Goal: Check status: Check status

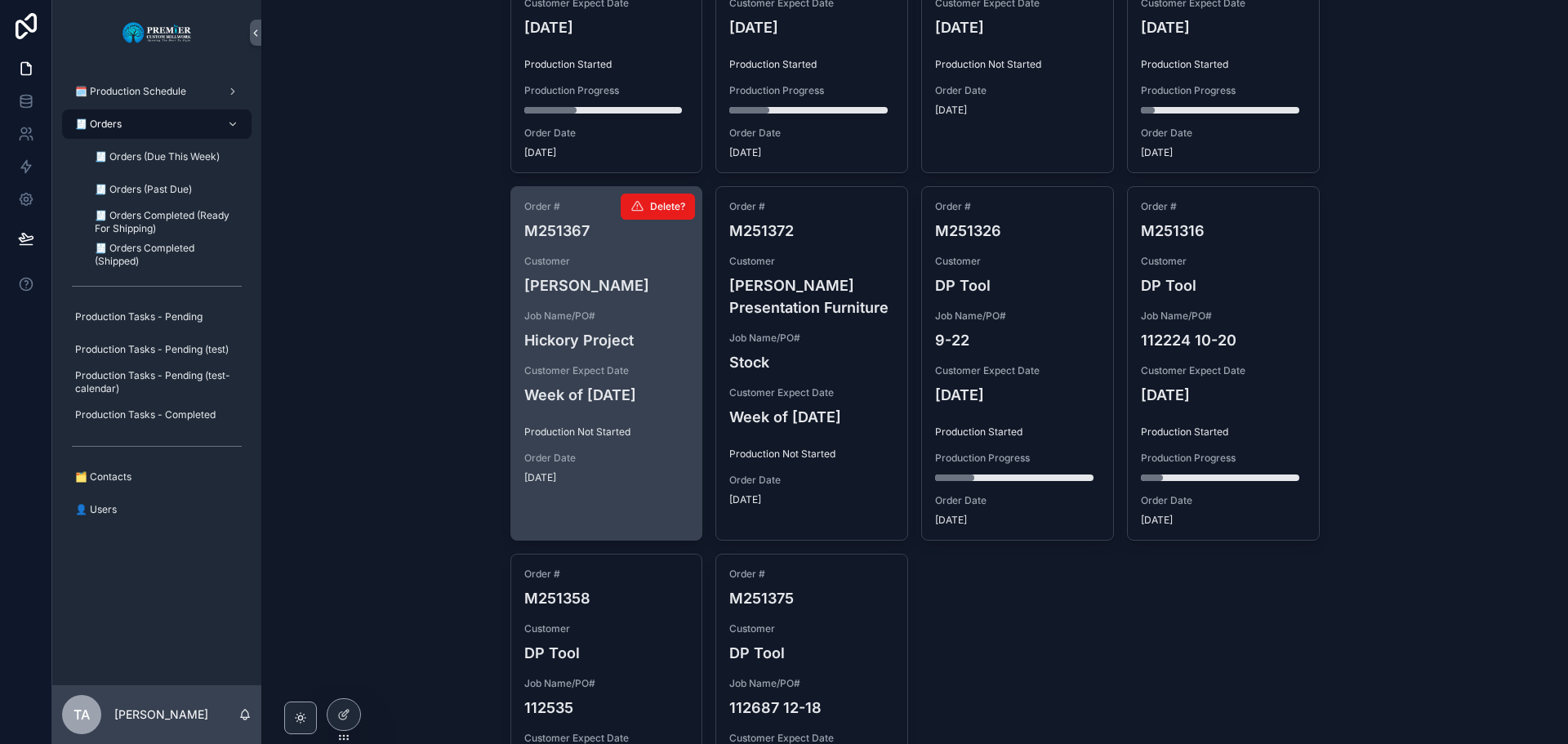
scroll to position [1285, 0]
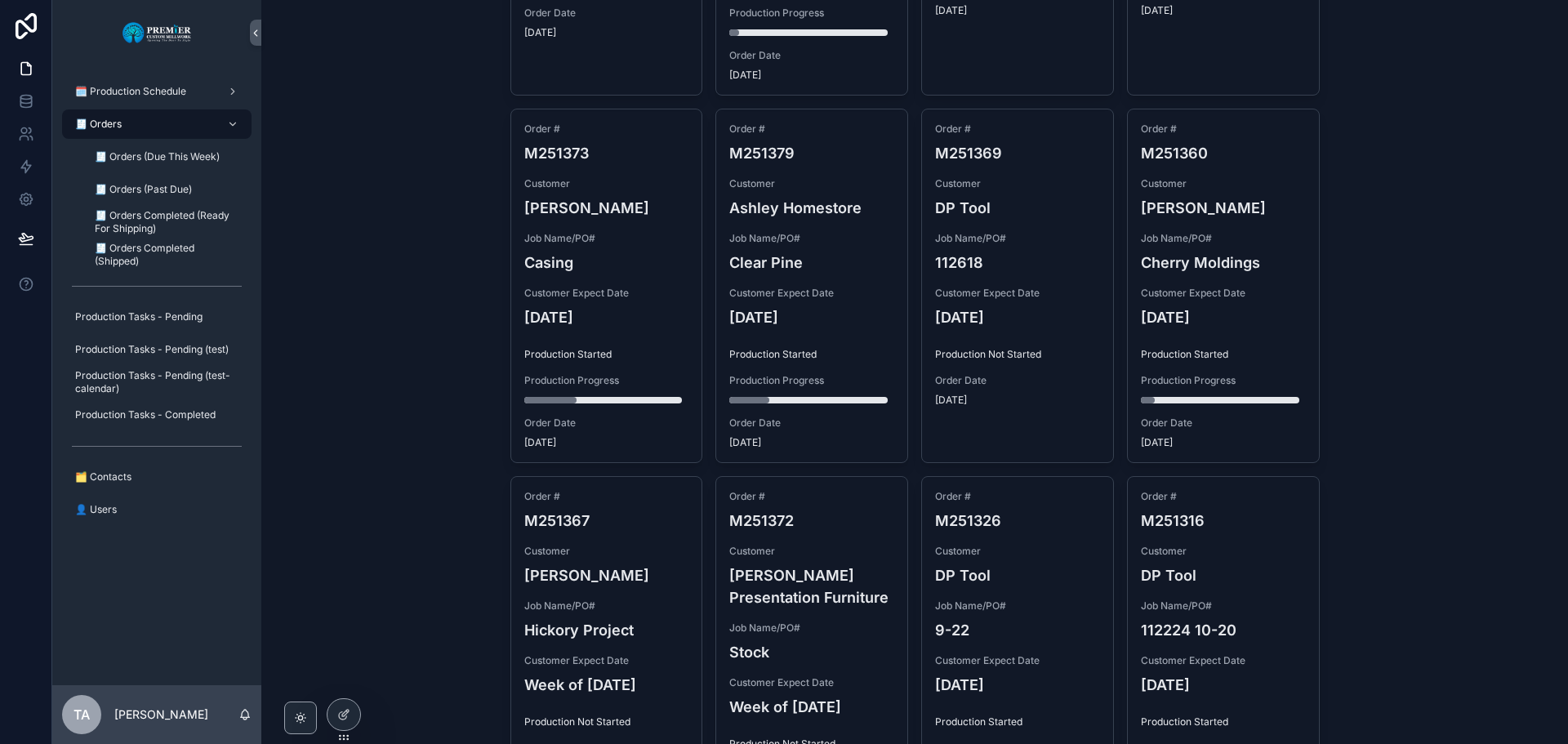
scroll to position [898, 0]
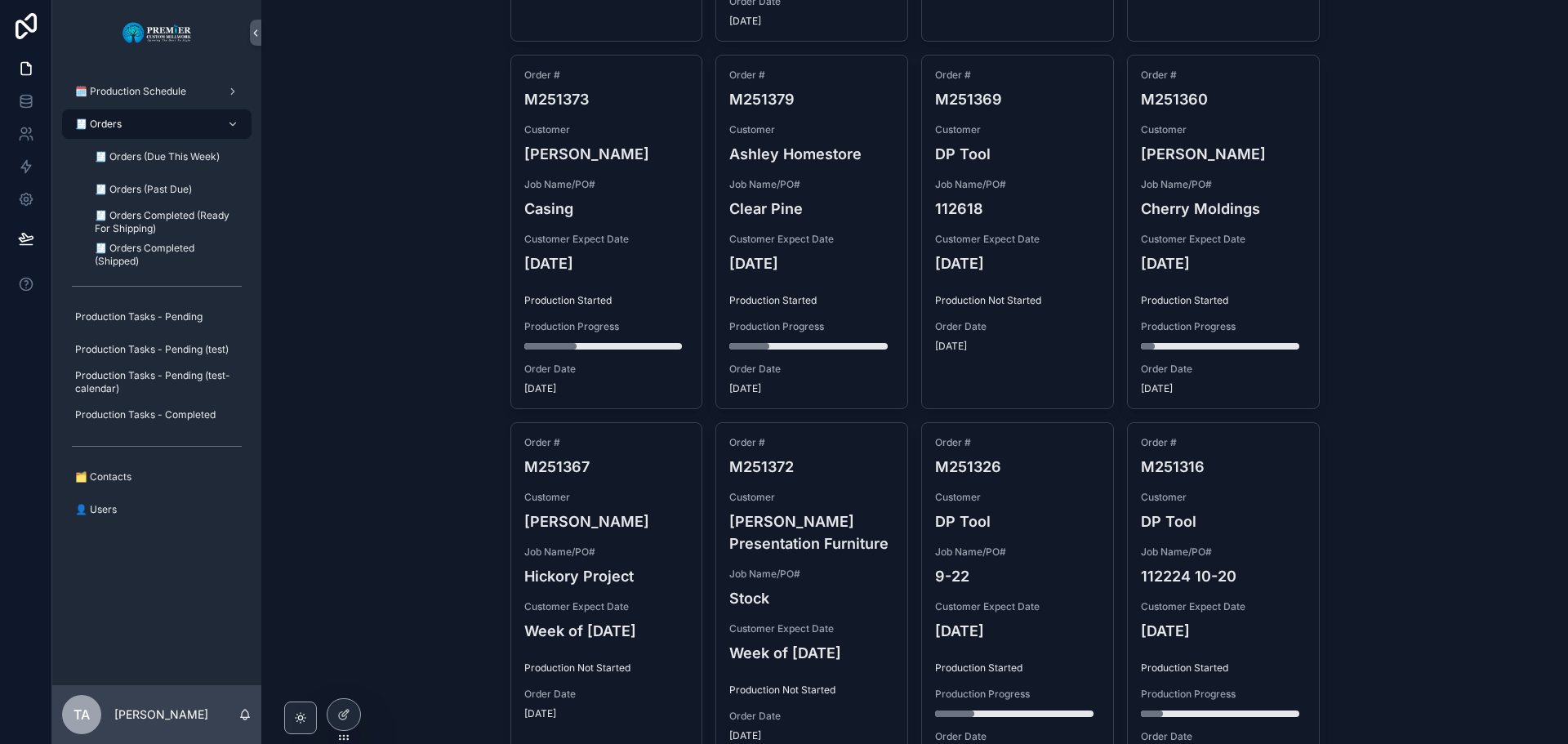
click at [1379, 514] on div "🧾 Orders Orders Add Order Week Range Select Filter Week Range Order # M251343 C…" at bounding box center [915, 372] width 1307 height 744
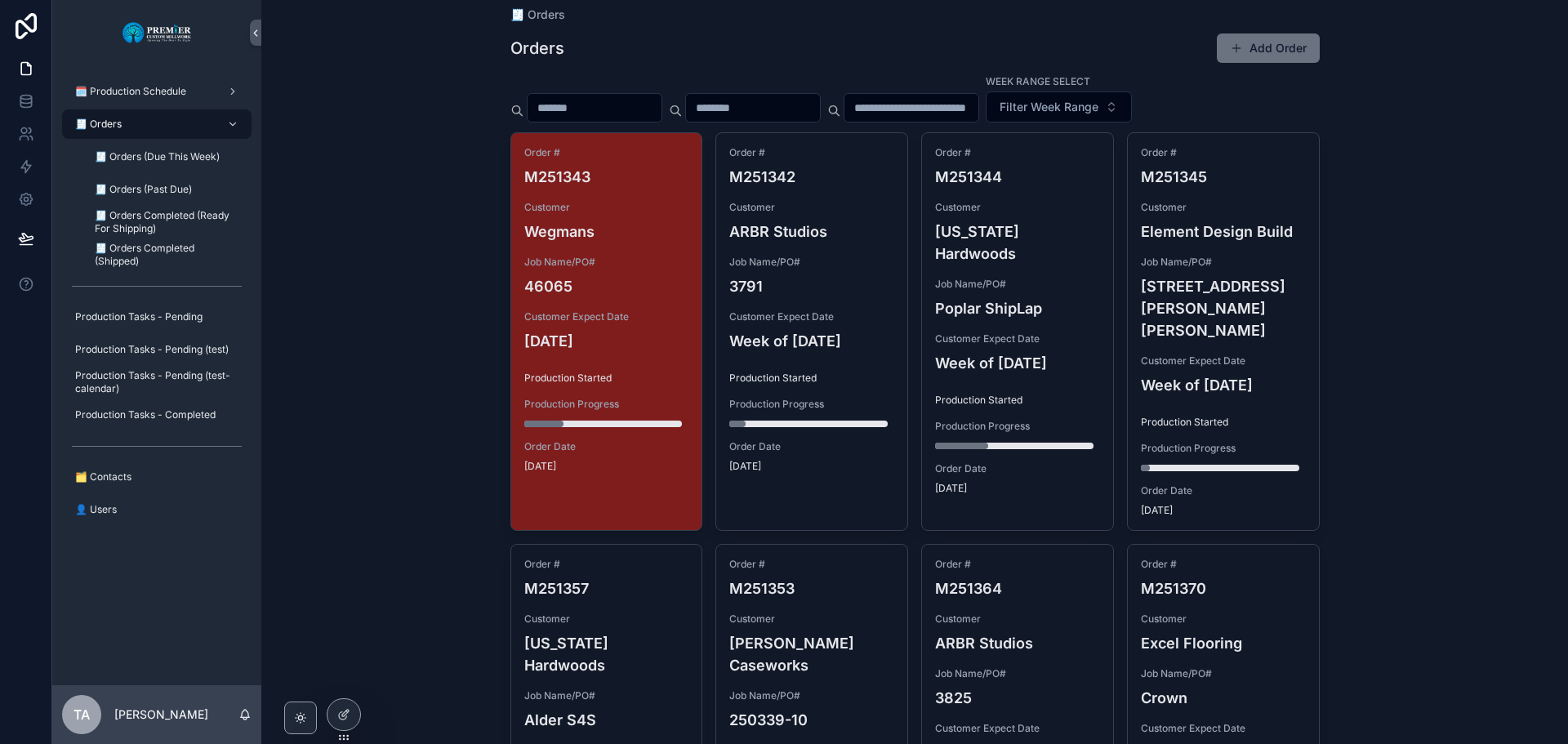
scroll to position [0, 0]
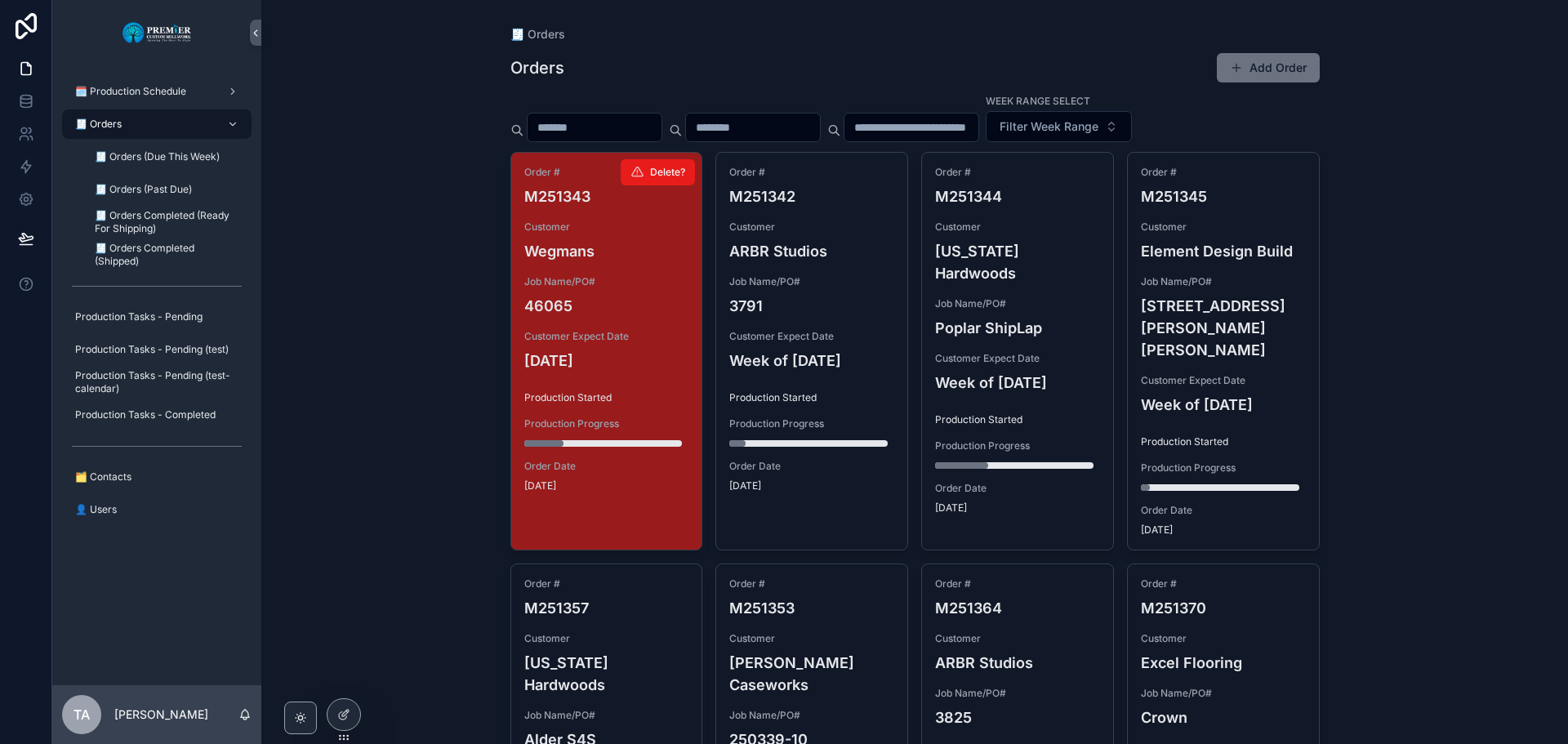
click at [638, 238] on div "Customer Wegmans" at bounding box center [607, 241] width 165 height 41
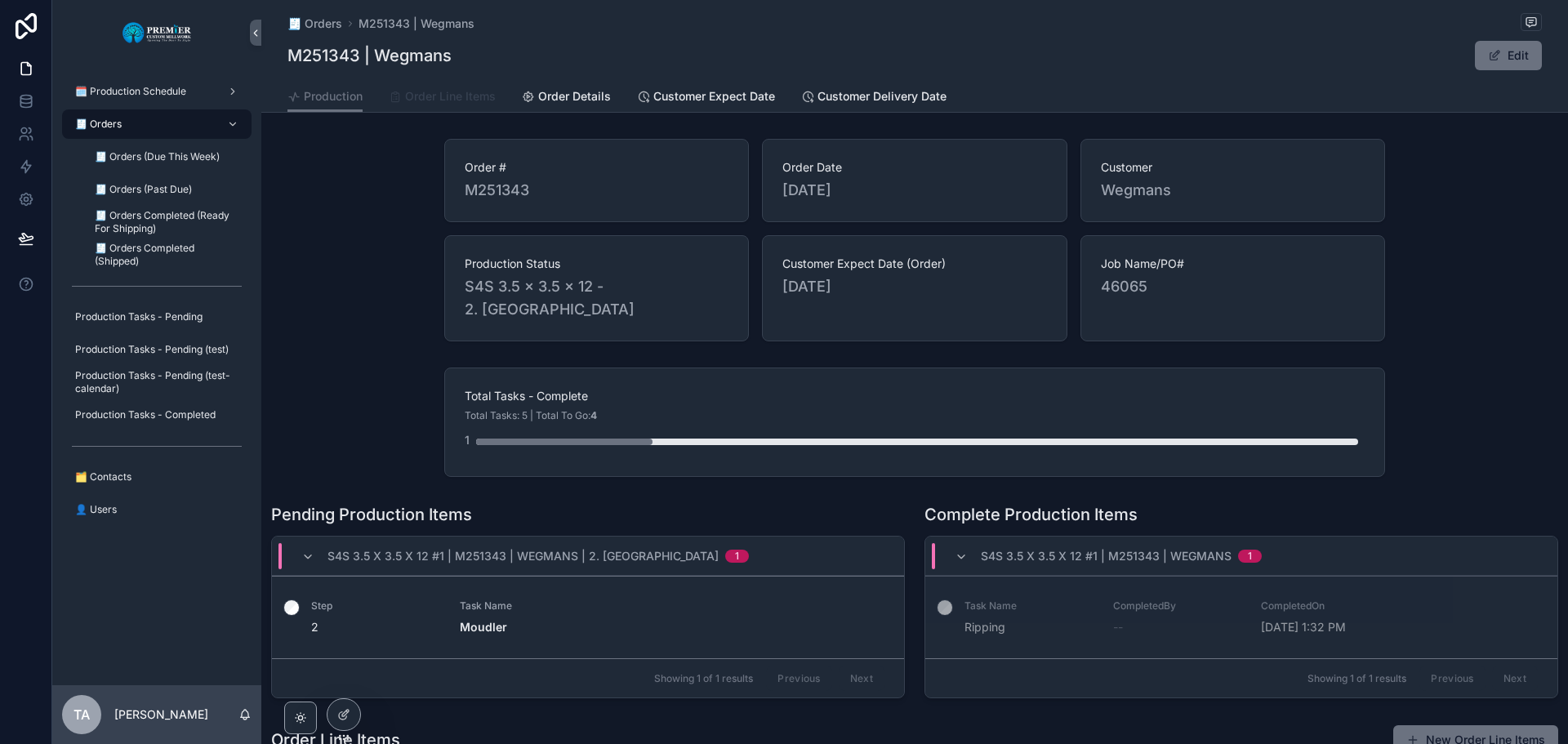
click at [441, 99] on span "Order Line Items" at bounding box center [450, 96] width 91 height 17
